Goal: Navigation & Orientation: Find specific page/section

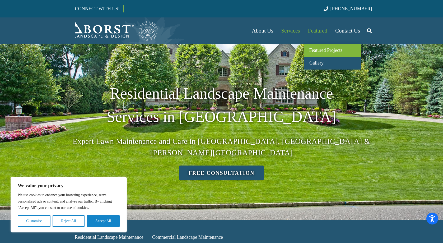
click at [318, 50] on span "Featured Projects" at bounding box center [326, 50] width 33 height 5
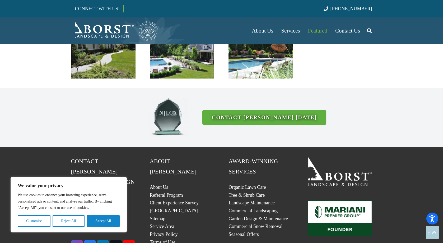
scroll to position [1409, 0]
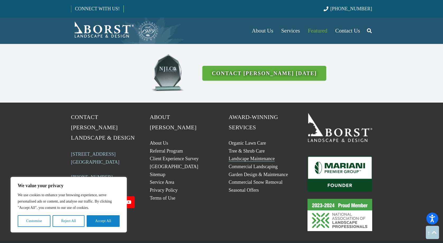
click at [250, 156] on link "Landscape Maintenance" at bounding box center [252, 158] width 46 height 5
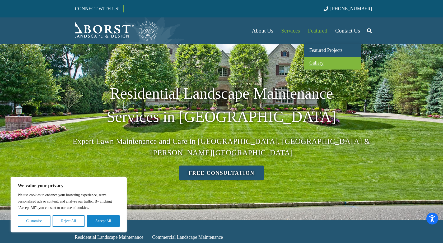
click at [321, 60] on span "Gallery" at bounding box center [317, 62] width 14 height 5
